Goal: Task Accomplishment & Management: Use online tool/utility

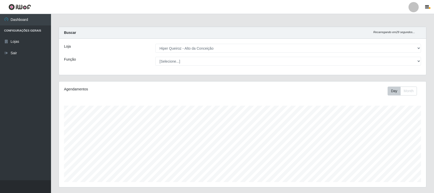
select select "515"
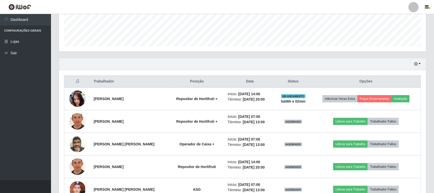
scroll to position [191, 0]
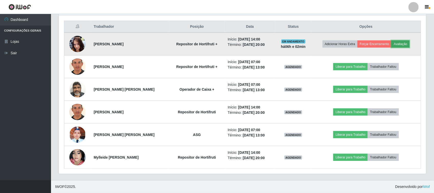
click at [404, 45] on button "Avaliação" at bounding box center [400, 44] width 18 height 7
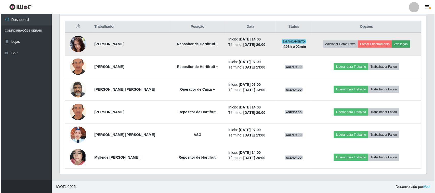
scroll to position [106, 363]
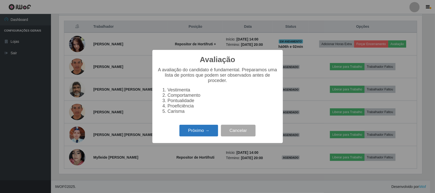
click at [205, 136] on button "Próximo →" at bounding box center [198, 131] width 39 height 12
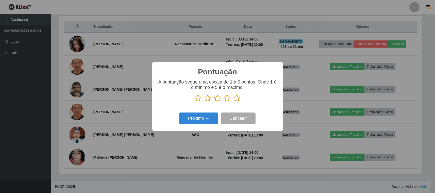
scroll to position [254694, 254437]
click at [238, 101] on icon at bounding box center [236, 98] width 7 height 8
click at [233, 102] on input "radio" at bounding box center [233, 102] width 0 height 0
click at [205, 124] on button "Próximo →" at bounding box center [198, 119] width 39 height 12
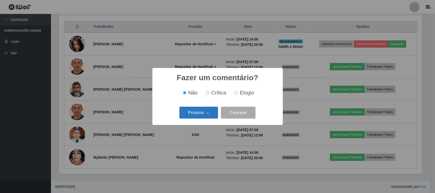
click at [207, 114] on button "Próximo →" at bounding box center [198, 113] width 39 height 12
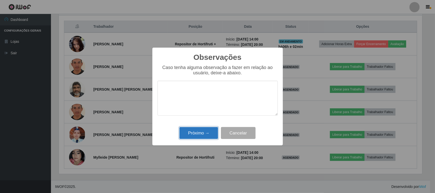
click at [204, 135] on button "Próximo →" at bounding box center [198, 133] width 39 height 12
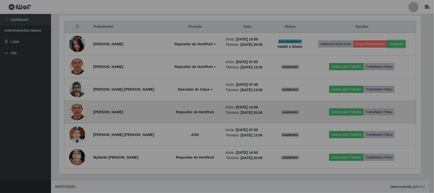
scroll to position [106, 367]
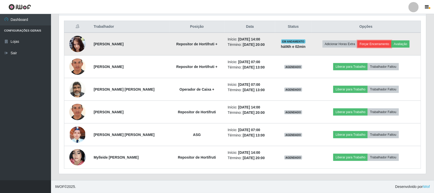
click at [363, 44] on button "Forçar Encerramento" at bounding box center [374, 44] width 34 height 7
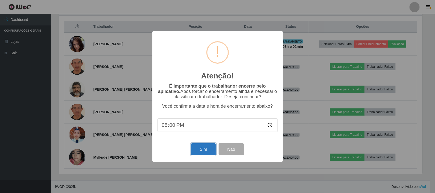
click at [205, 149] on button "Sim" at bounding box center [203, 149] width 25 height 12
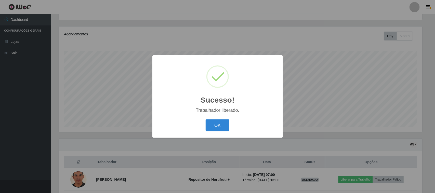
click at [217, 118] on div "OK Cancel" at bounding box center [217, 125] width 120 height 15
click at [214, 124] on button "OK" at bounding box center [218, 126] width 24 height 12
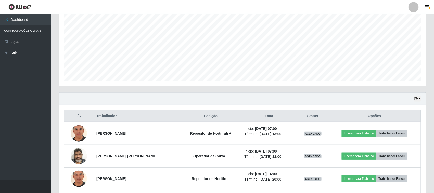
scroll to position [73, 0]
